Goal: Information Seeking & Learning: Learn about a topic

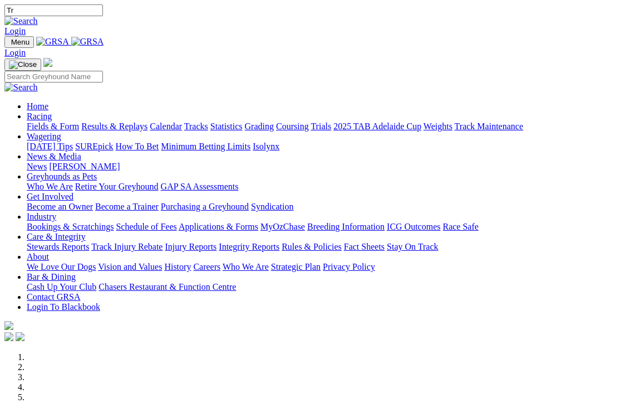
scroll to position [4, 0]
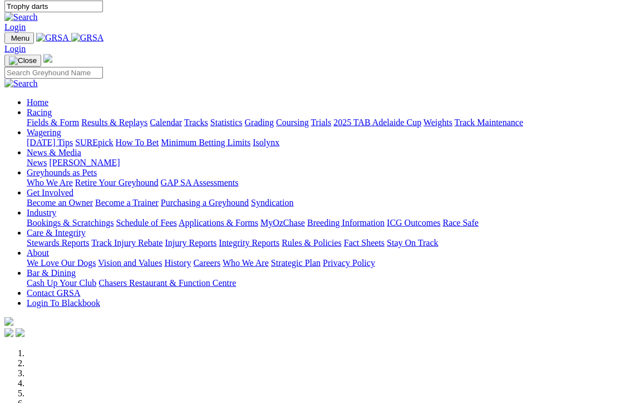
type input "Trophy darts"
click at [38, 12] on img at bounding box center [20, 17] width 33 height 10
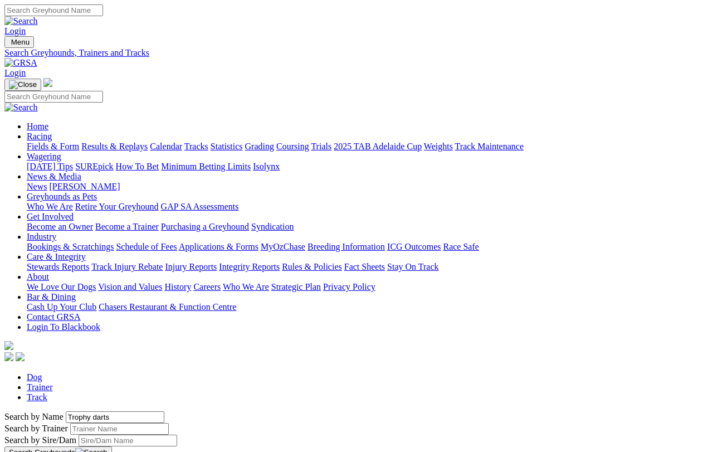
scroll to position [9, 0]
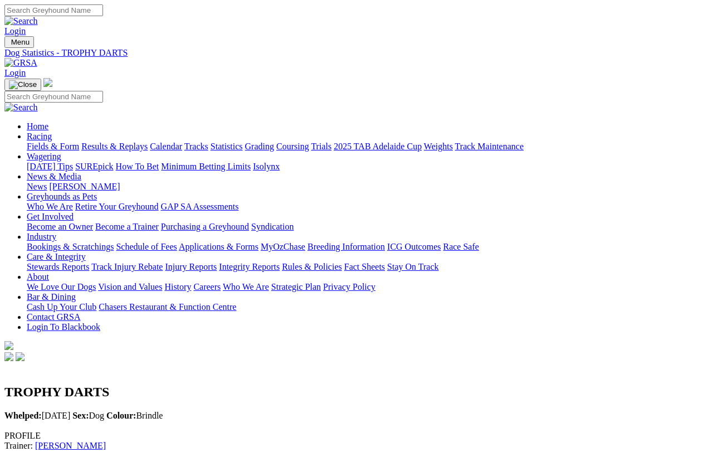
click at [148, 141] on link "Results & Replays" at bounding box center [114, 145] width 66 height 9
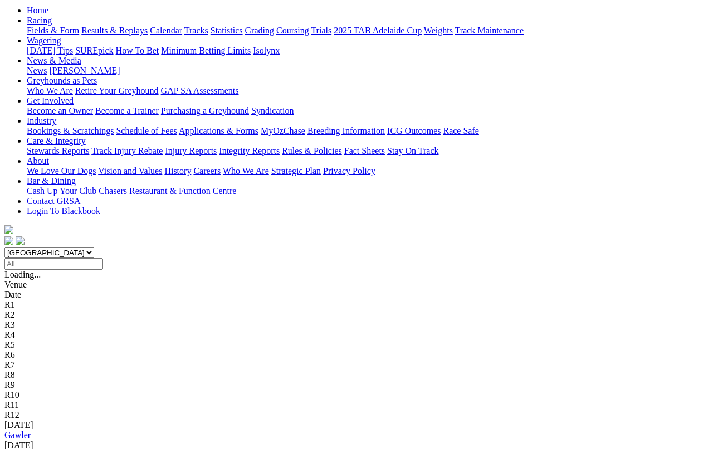
scroll to position [120, 0]
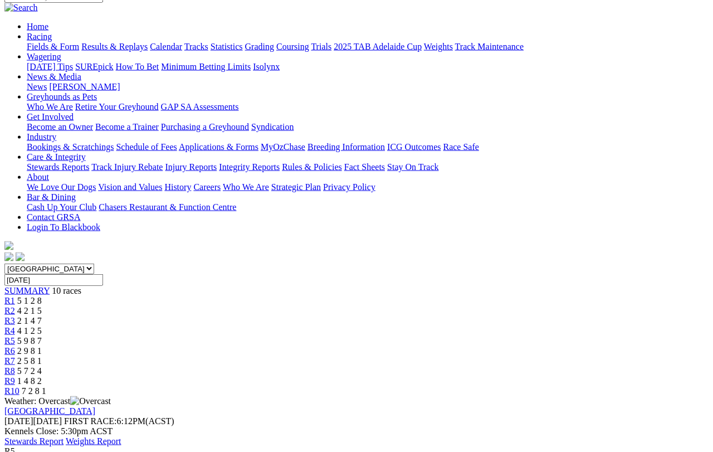
scroll to position [101, 0]
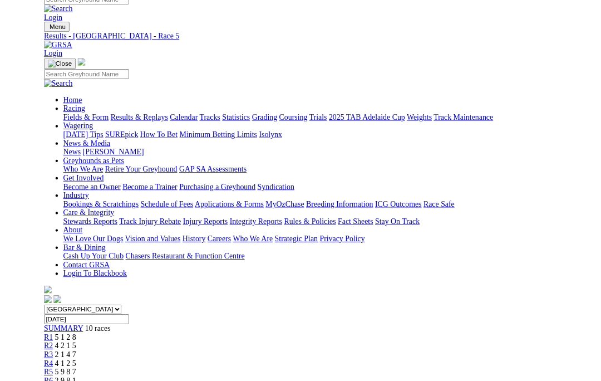
scroll to position [0, 0]
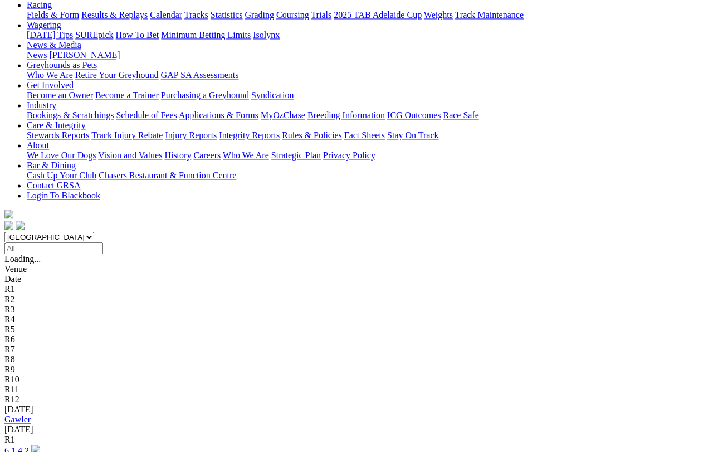
scroll to position [129, 0]
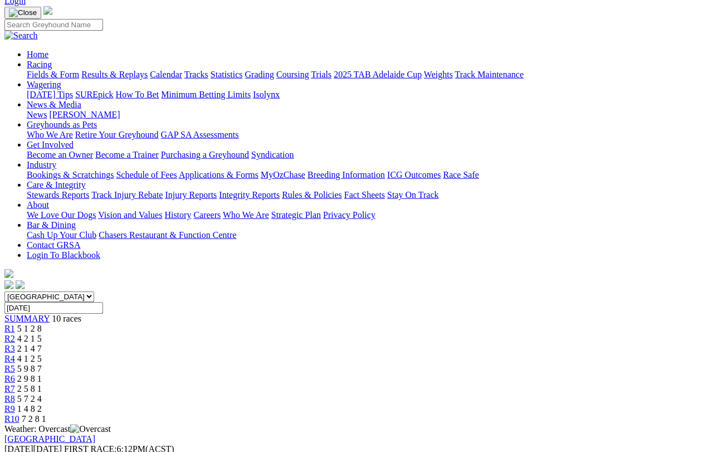
scroll to position [72, 0]
click at [15, 333] on link "R2" at bounding box center [9, 337] width 11 height 9
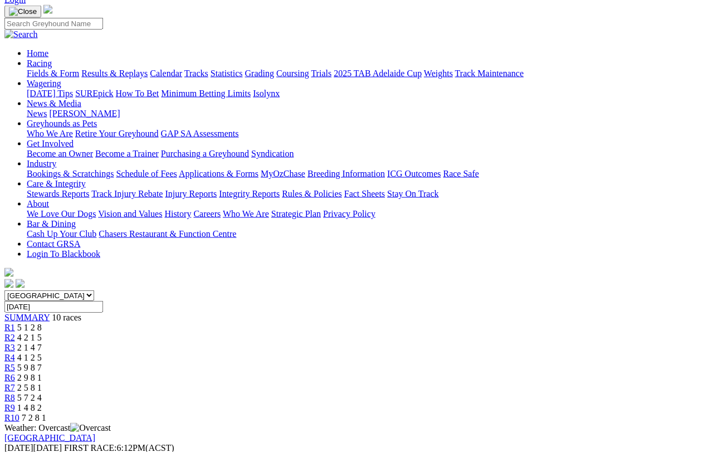
scroll to position [74, 0]
click at [15, 342] on span "R3" at bounding box center [9, 346] width 11 height 9
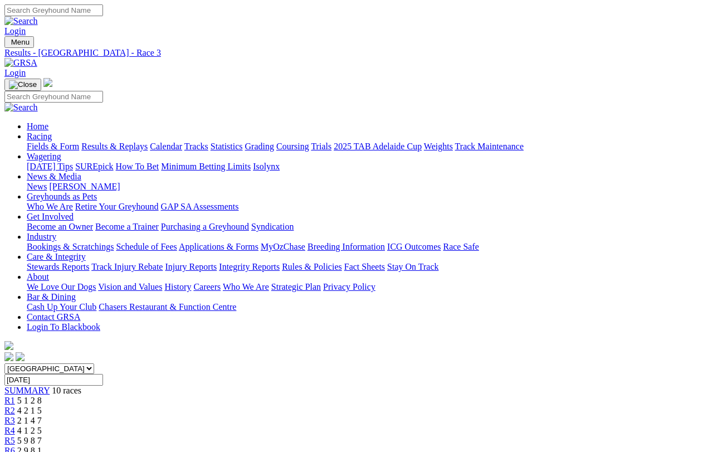
scroll to position [13, 0]
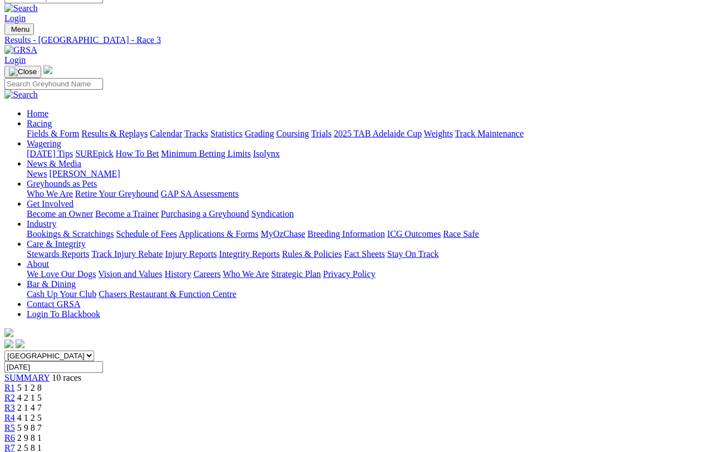
click at [15, 413] on link "R4" at bounding box center [9, 417] width 11 height 9
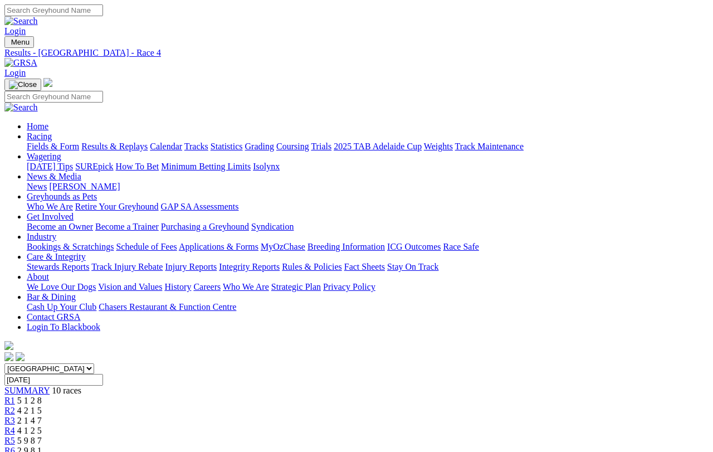
scroll to position [13, 0]
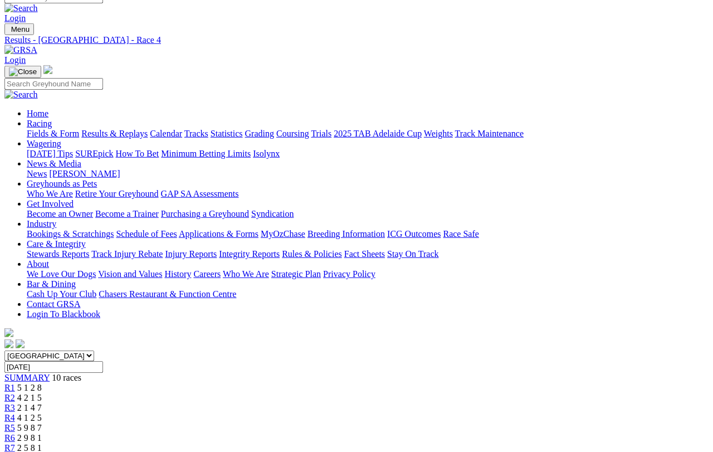
click at [15, 423] on link "R5" at bounding box center [9, 427] width 11 height 9
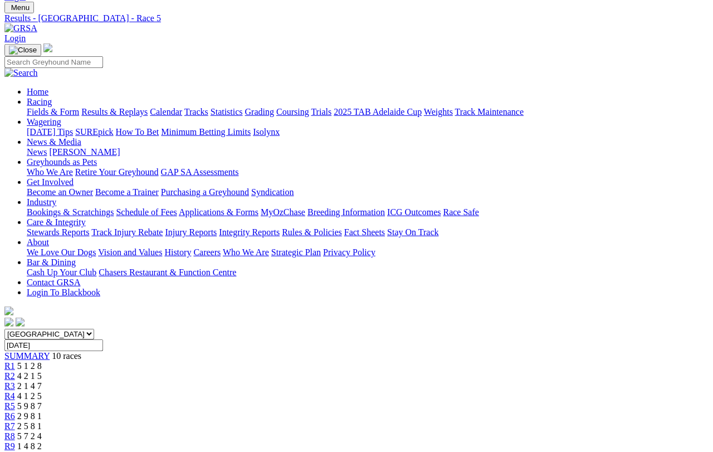
scroll to position [35, 0]
click at [15, 410] on span "R6" at bounding box center [9, 414] width 11 height 9
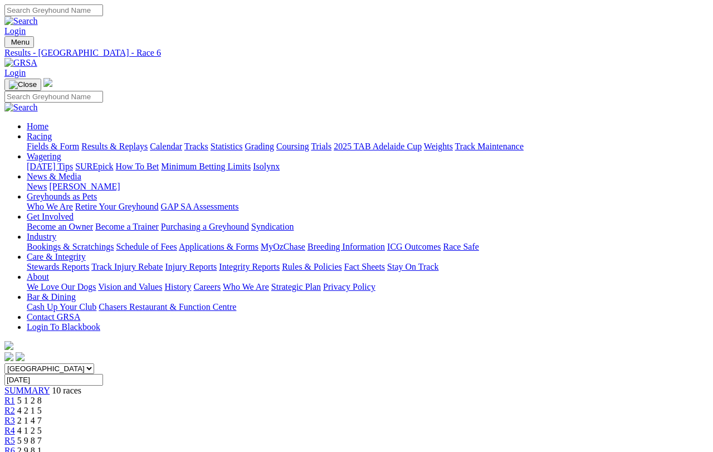
scroll to position [13, 0]
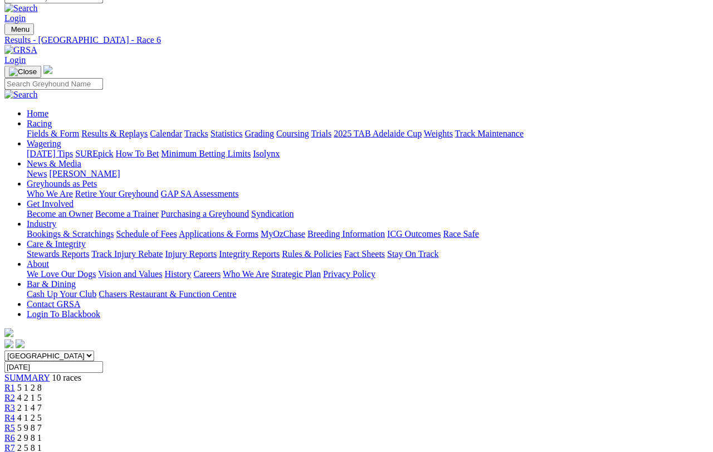
click at [15, 443] on span "R7" at bounding box center [9, 447] width 11 height 9
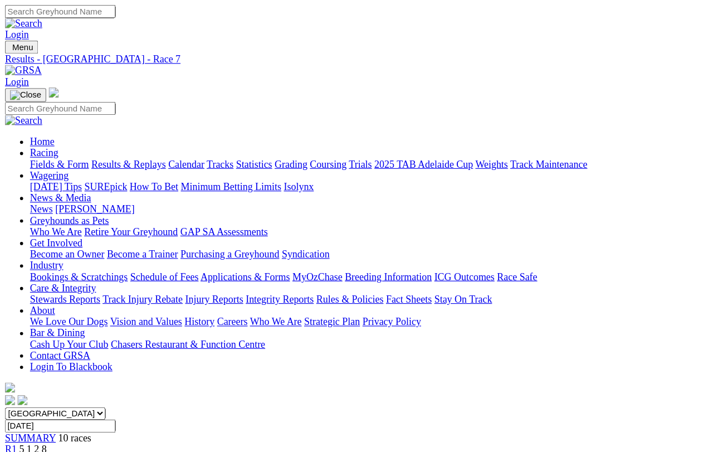
scroll to position [13, 0]
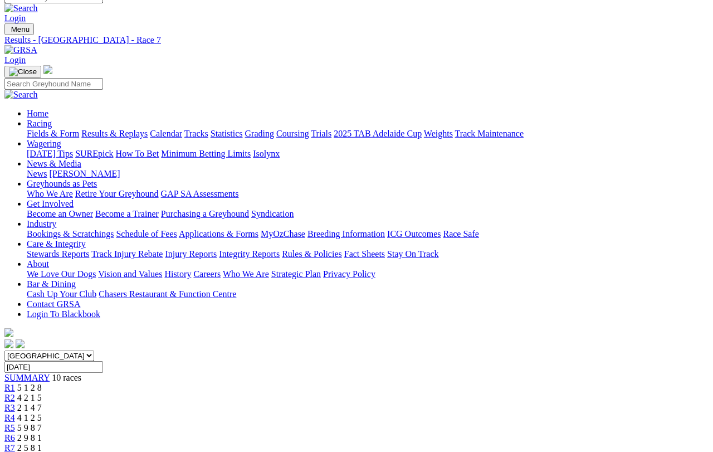
click at [15, 402] on link "R8" at bounding box center [9, 457] width 11 height 9
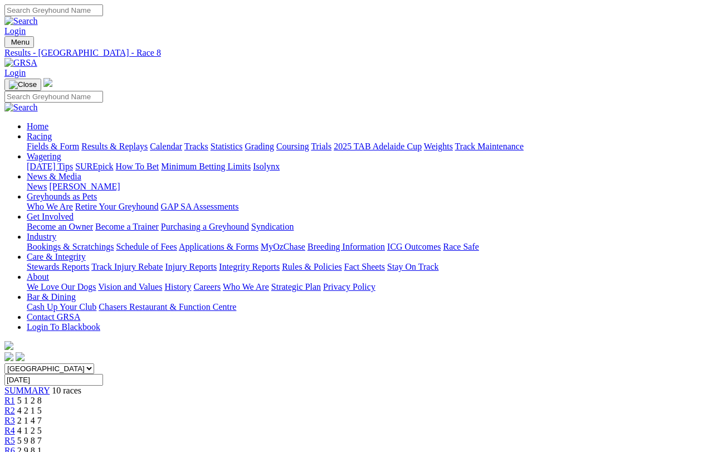
scroll to position [13, 0]
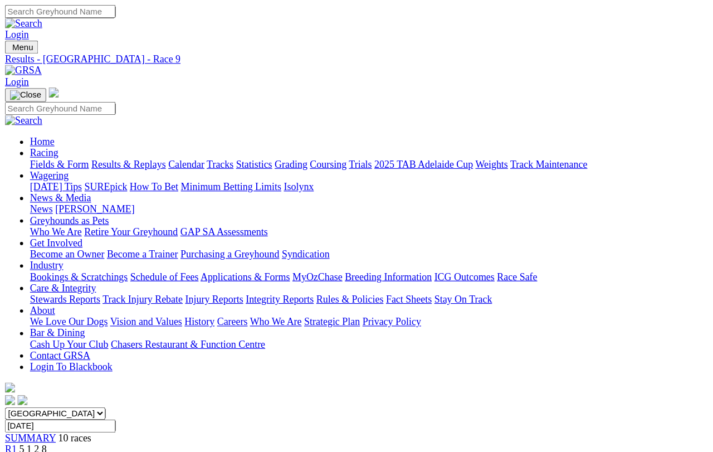
scroll to position [9, 0]
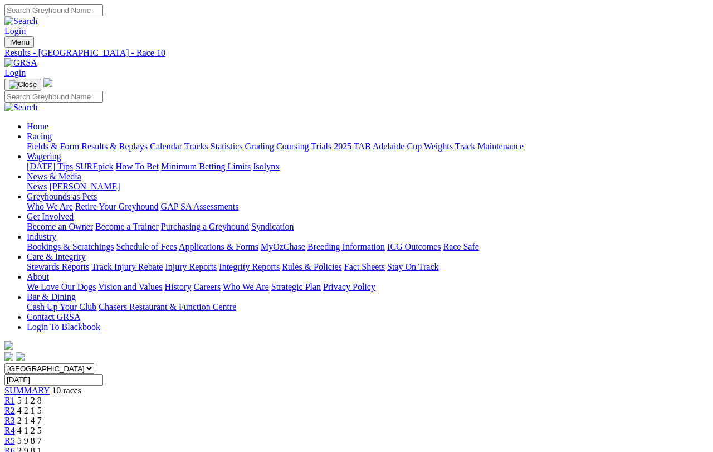
scroll to position [13, 0]
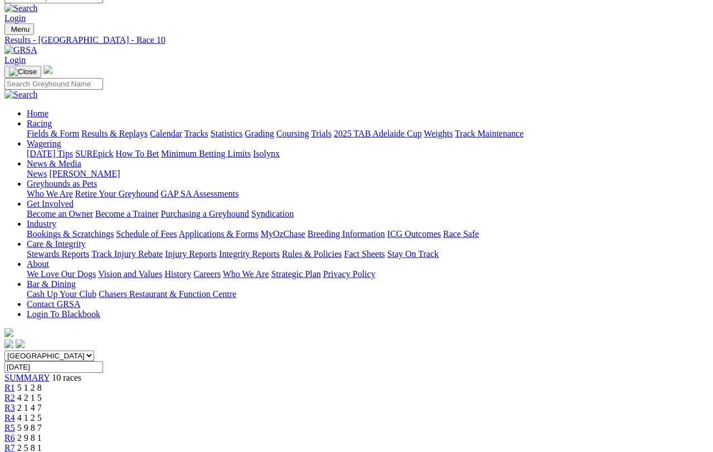
click at [15, 383] on span "R1" at bounding box center [9, 387] width 11 height 9
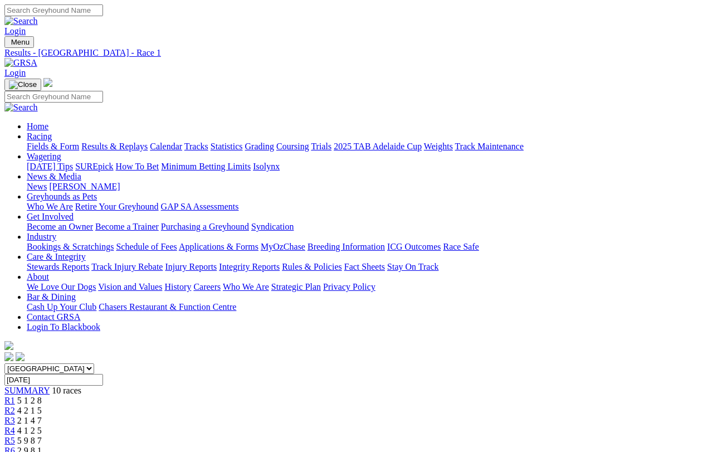
scroll to position [13, 0]
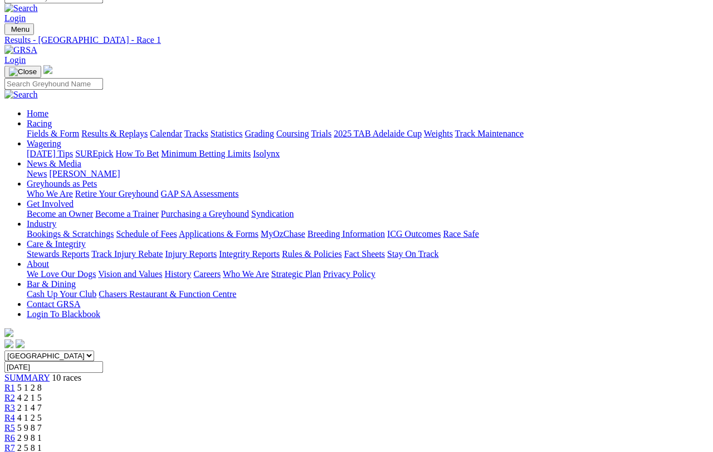
click at [15, 393] on link "R2" at bounding box center [9, 397] width 11 height 9
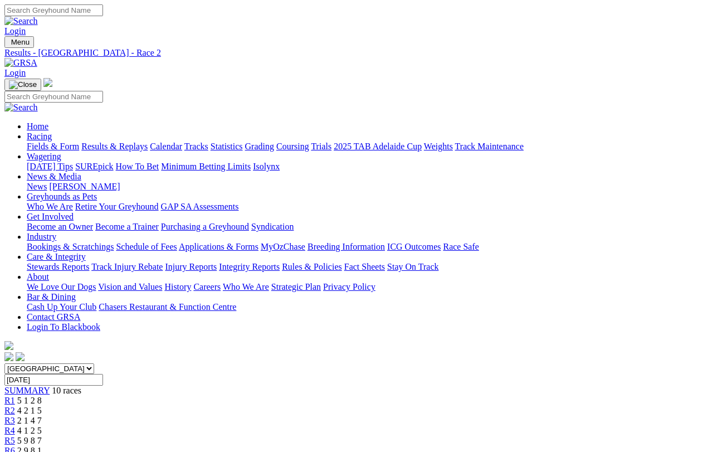
scroll to position [13, 0]
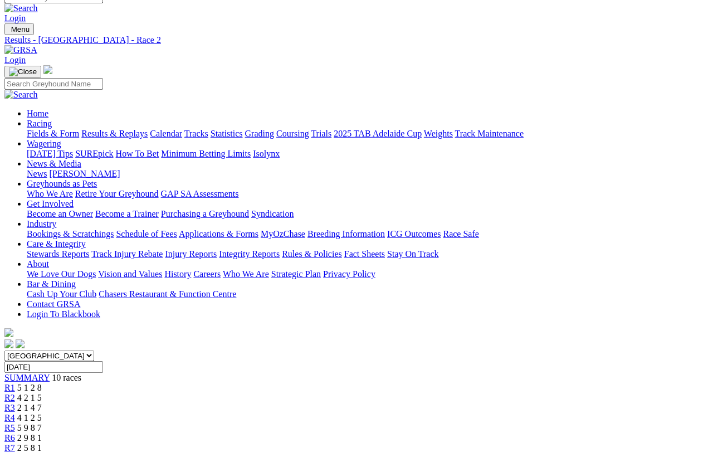
click at [15, 403] on link "R3" at bounding box center [9, 407] width 11 height 9
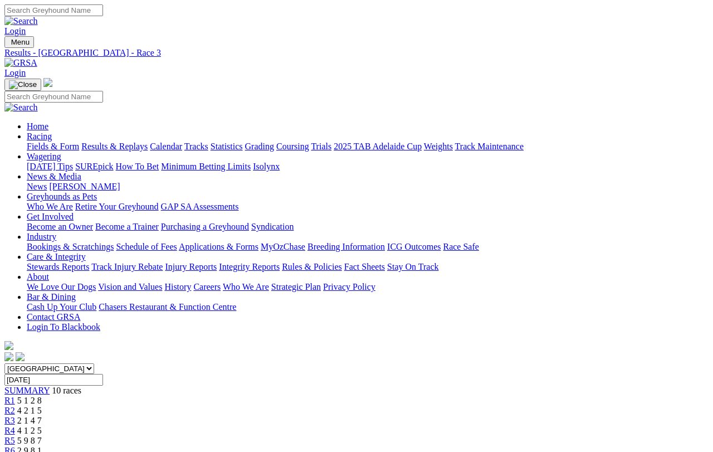
scroll to position [13, 0]
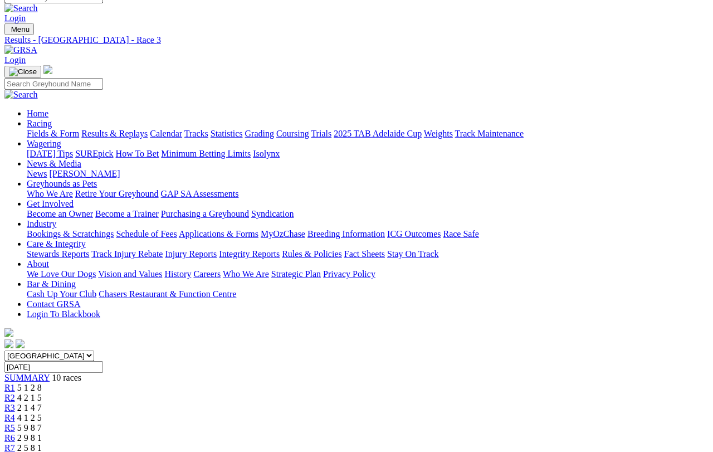
click at [15, 413] on span "R4" at bounding box center [9, 417] width 11 height 9
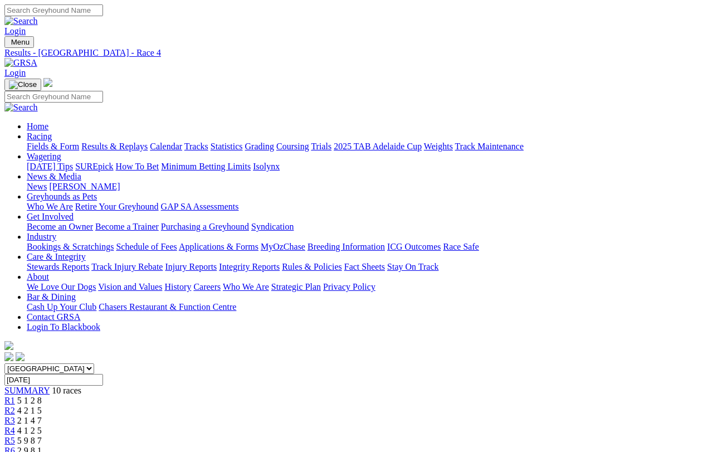
scroll to position [13, 0]
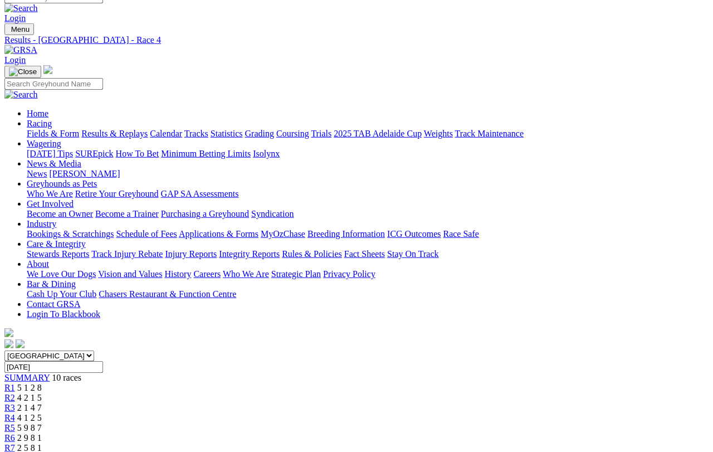
click at [15, 423] on span "R5" at bounding box center [9, 427] width 11 height 9
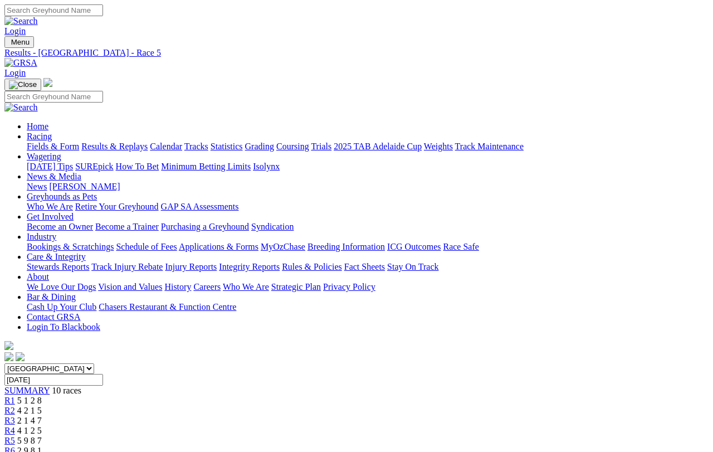
scroll to position [13, 0]
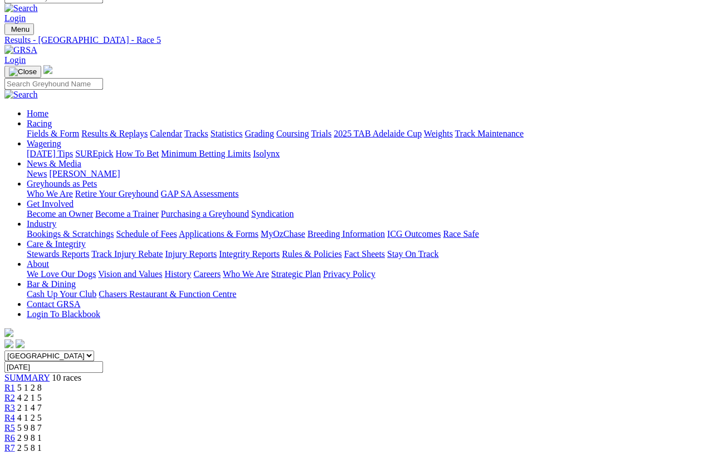
click at [15, 433] on span "R6" at bounding box center [9, 437] width 11 height 9
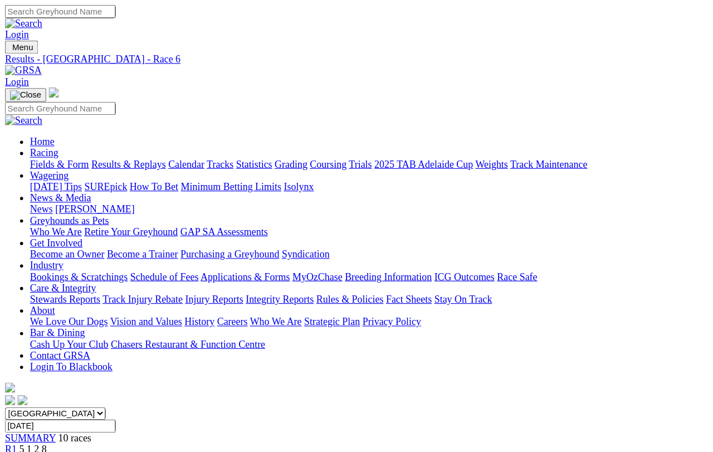
scroll to position [9, 0]
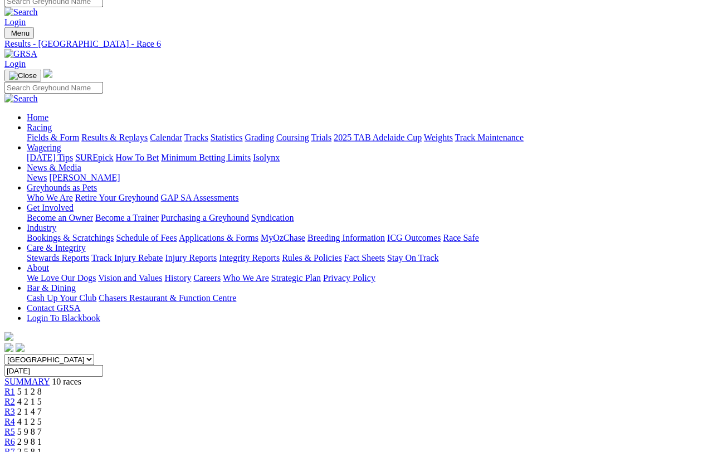
click at [15, 402] on link "R7" at bounding box center [9, 451] width 11 height 9
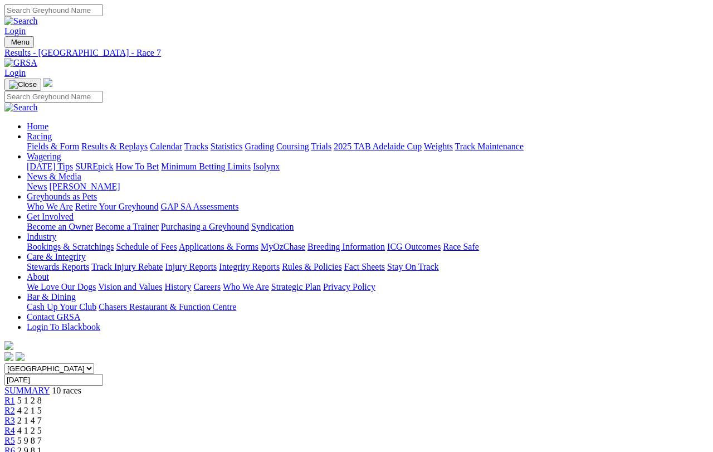
scroll to position [13, 0]
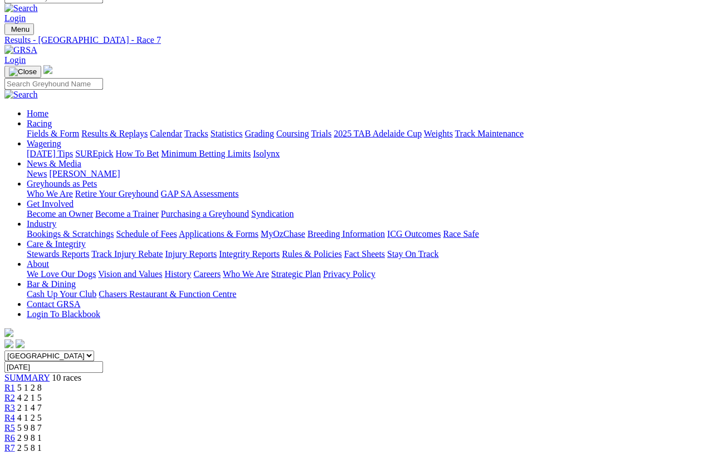
click at [15, 451] on link "R8" at bounding box center [9, 457] width 11 height 9
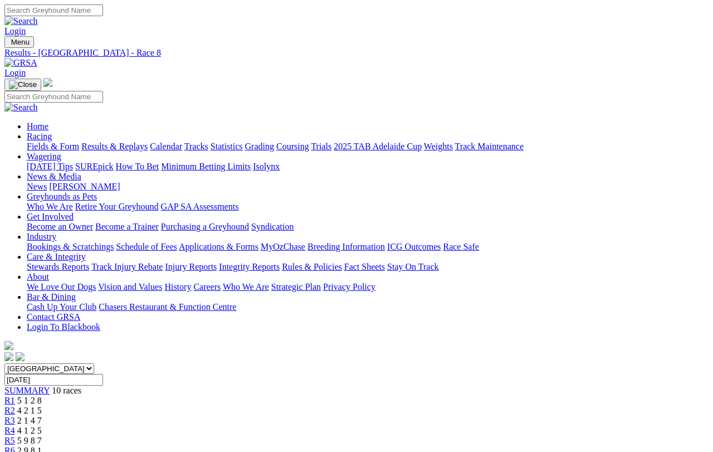
scroll to position [13, 0]
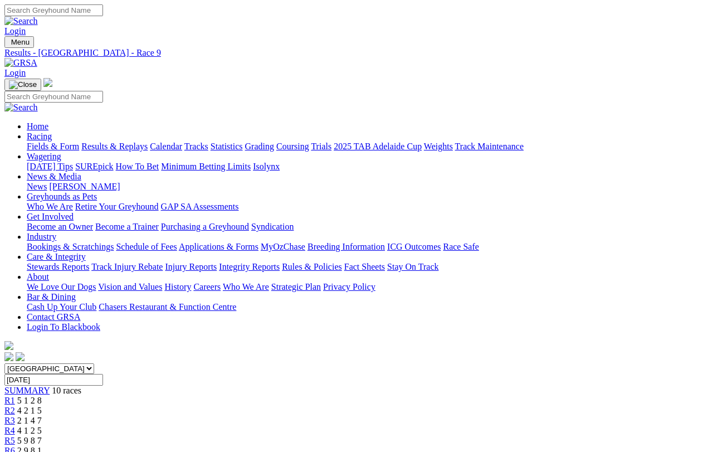
scroll to position [13, 0]
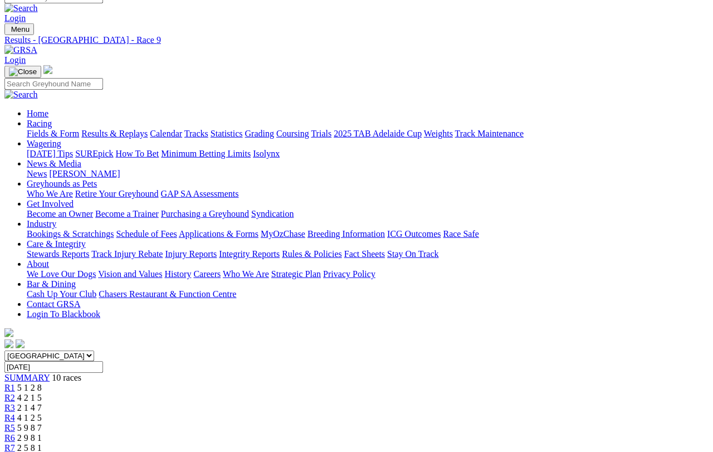
click at [182, 129] on link "Calendar" at bounding box center [166, 133] width 32 height 9
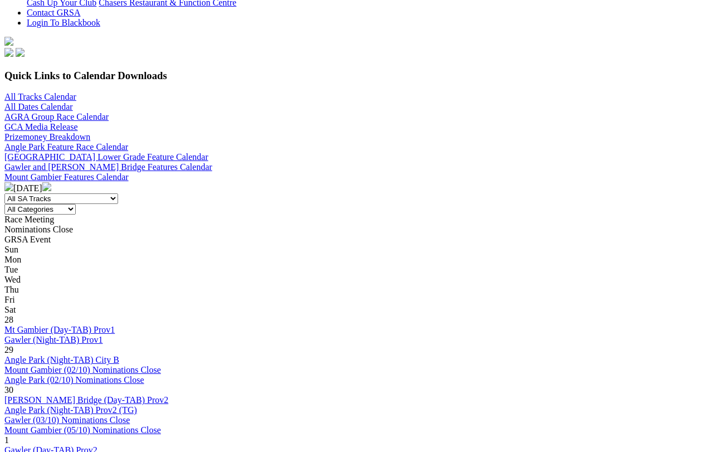
scroll to position [305, 0]
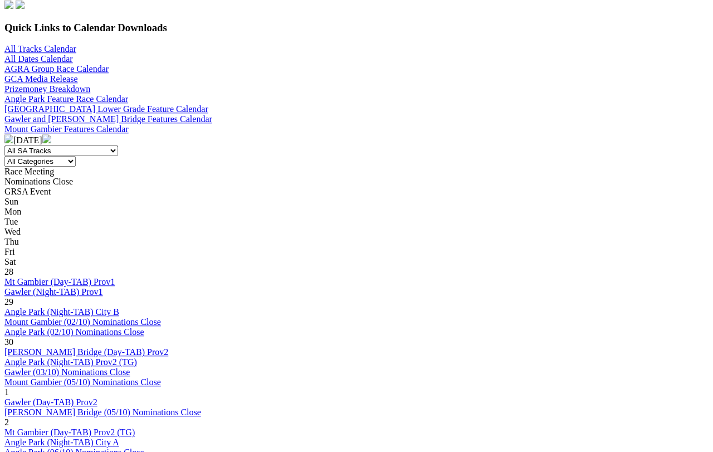
scroll to position [349, 0]
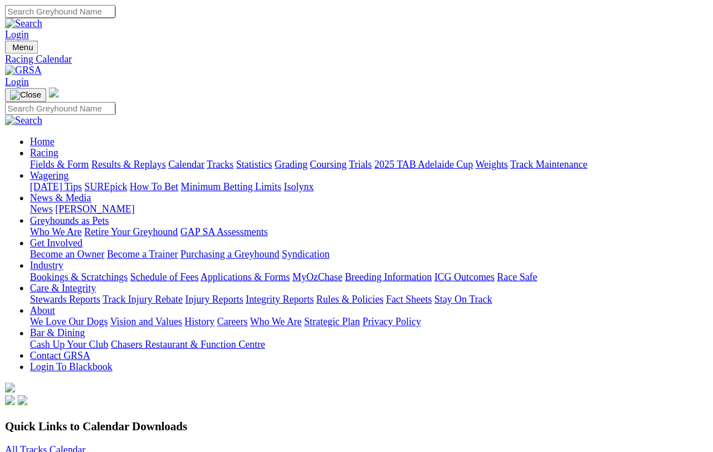
scroll to position [391, 0]
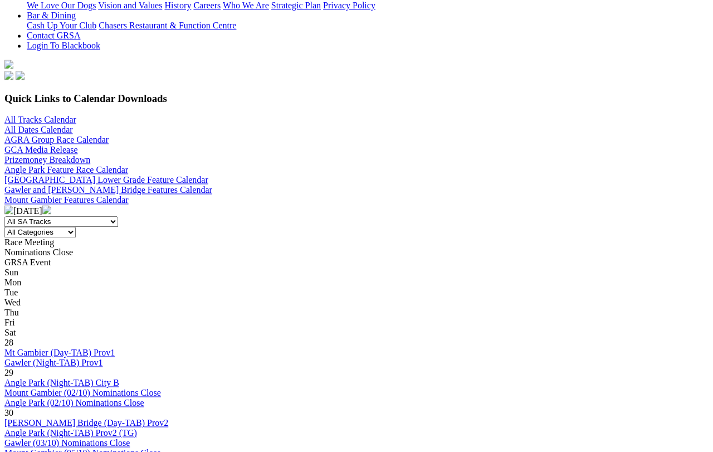
scroll to position [280, 0]
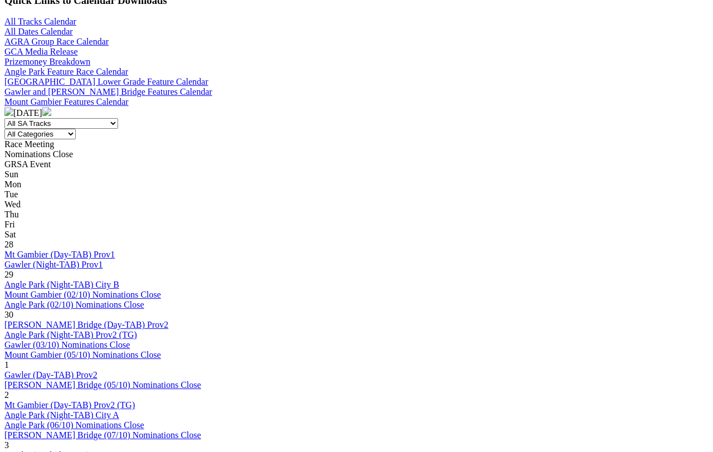
scroll to position [379, 0]
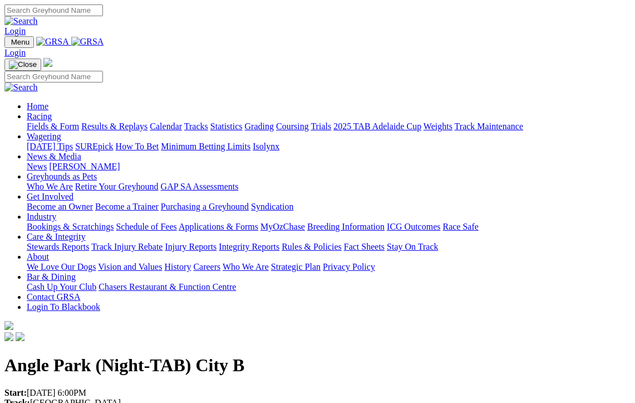
scroll to position [4, 0]
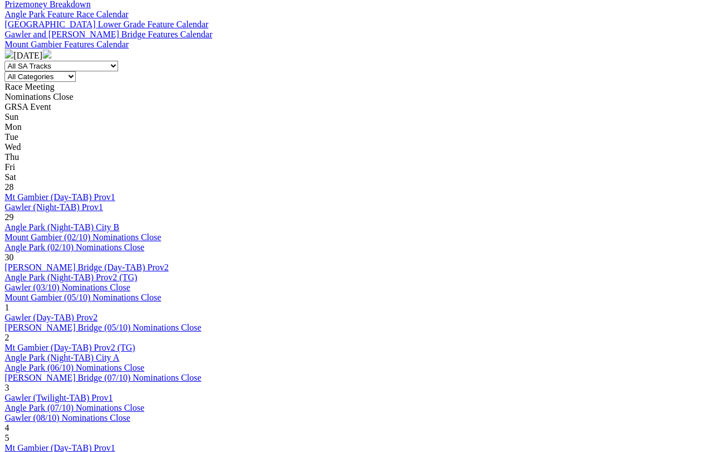
scroll to position [437, 5]
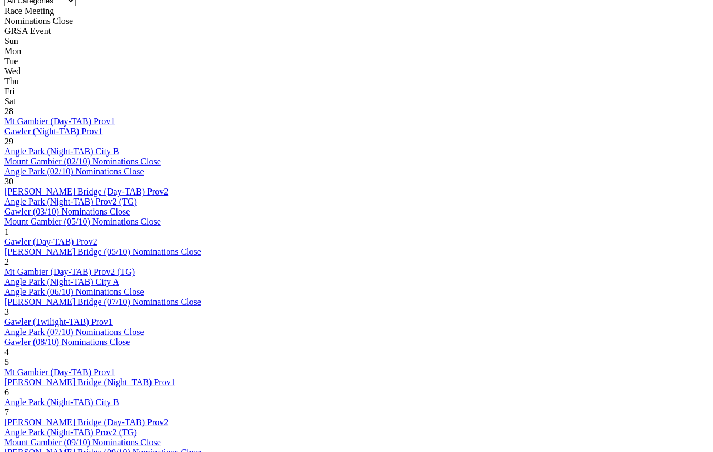
scroll to position [516, 1]
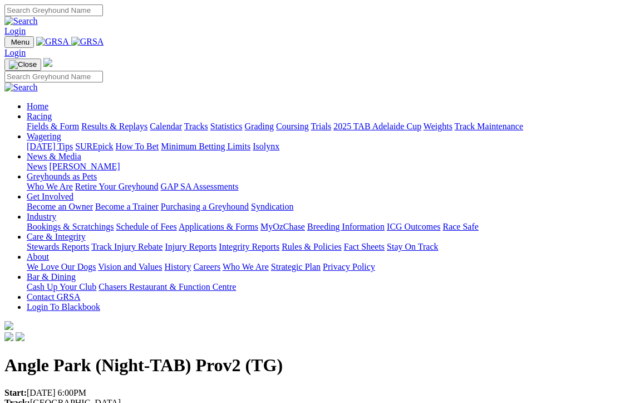
scroll to position [4, 0]
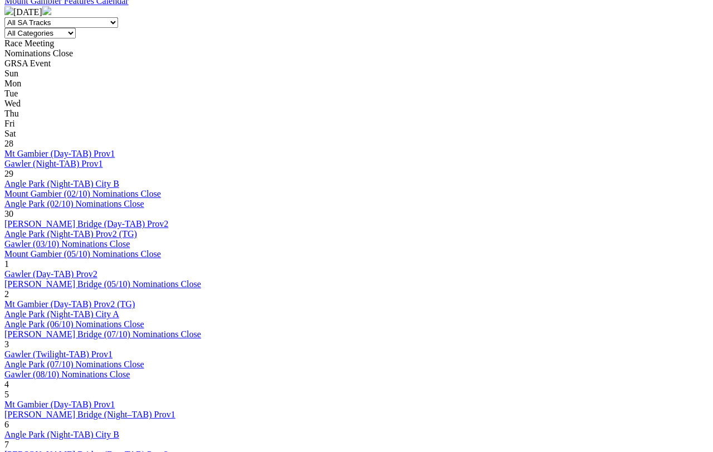
scroll to position [479, 0]
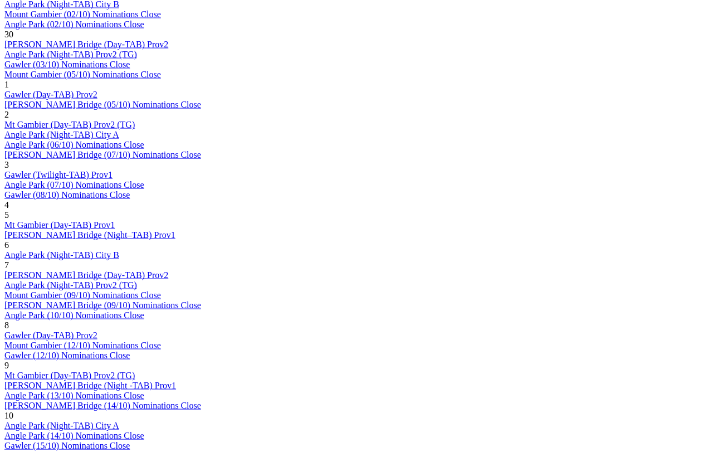
scroll to position [660, 0]
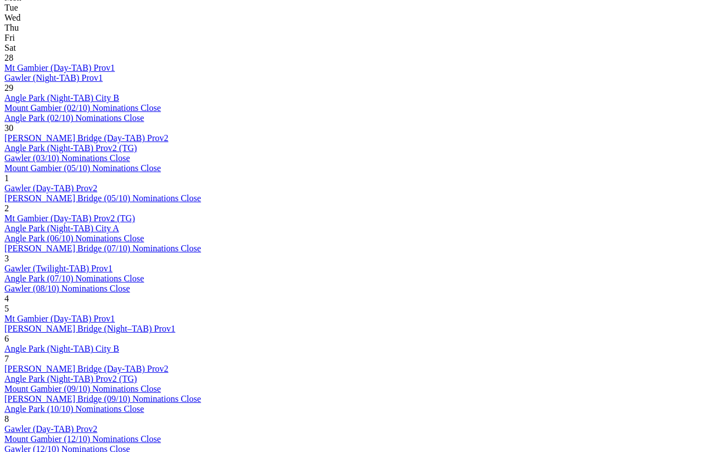
scroll to position [567, 0]
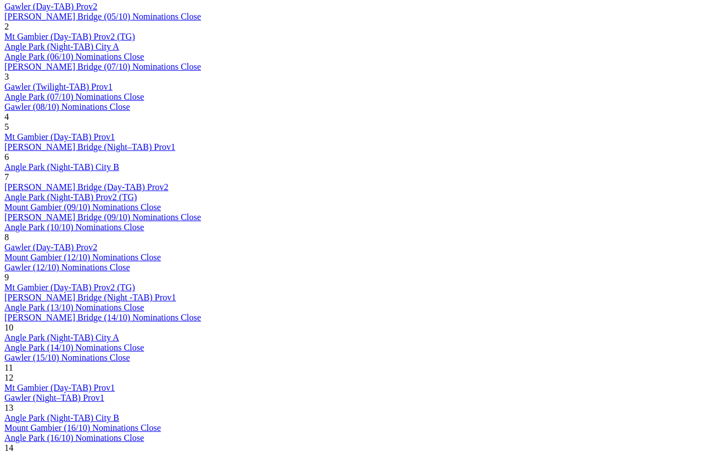
scroll to position [748, 0]
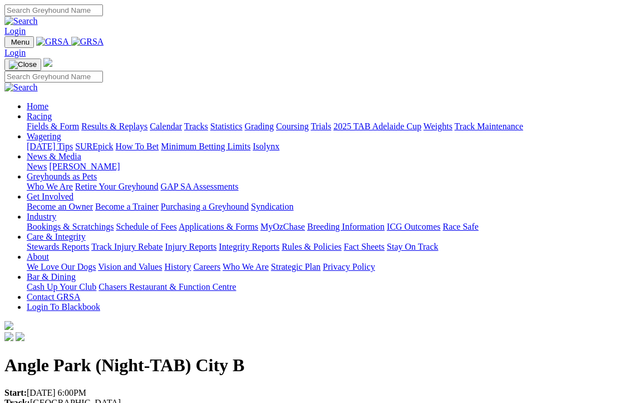
click at [52, 111] on link "Racing" at bounding box center [39, 115] width 25 height 9
click at [138, 121] on link "Results & Replays" at bounding box center [114, 125] width 66 height 9
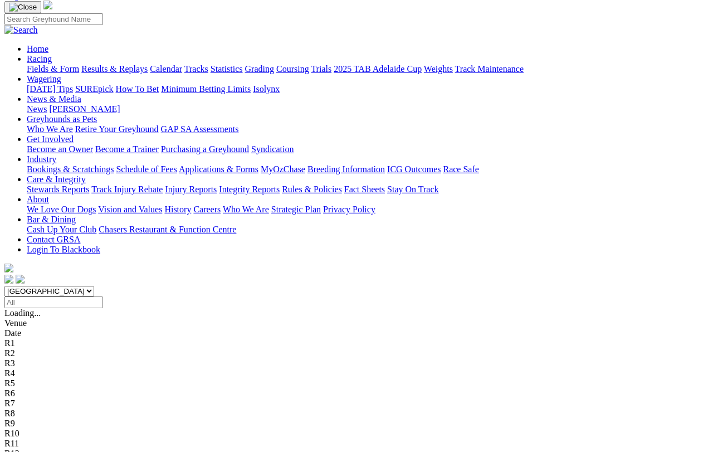
scroll to position [81, 0]
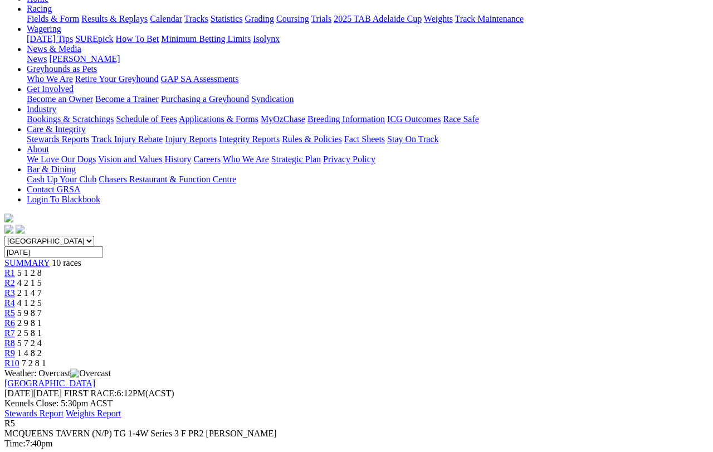
scroll to position [134, 0]
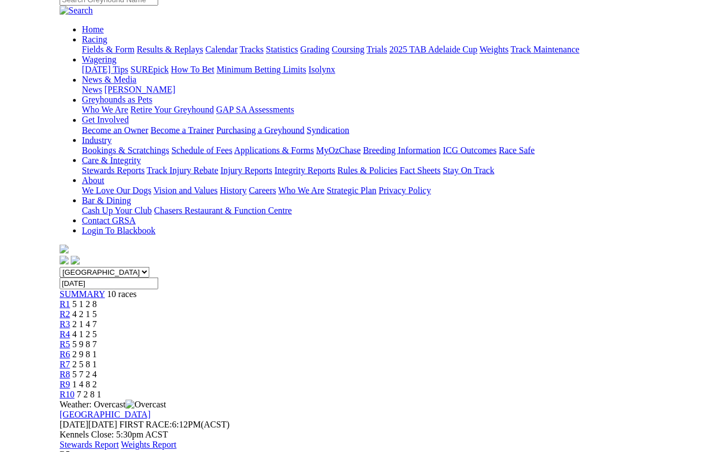
scroll to position [117, 0]
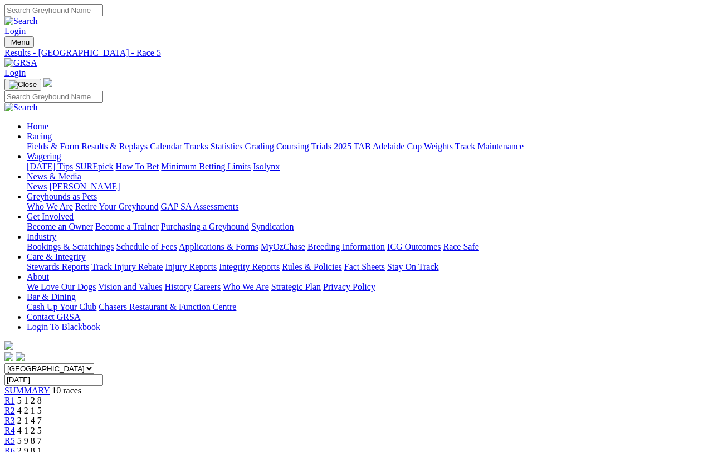
scroll to position [186, 0]
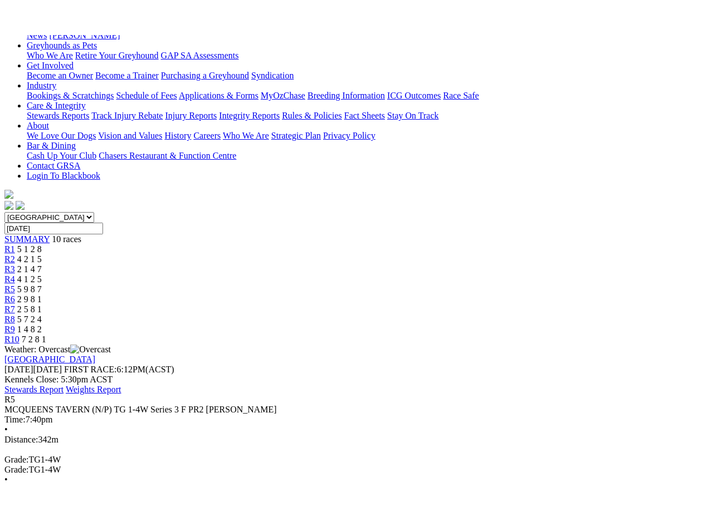
scroll to position [11, 0]
